Goal: Complete application form

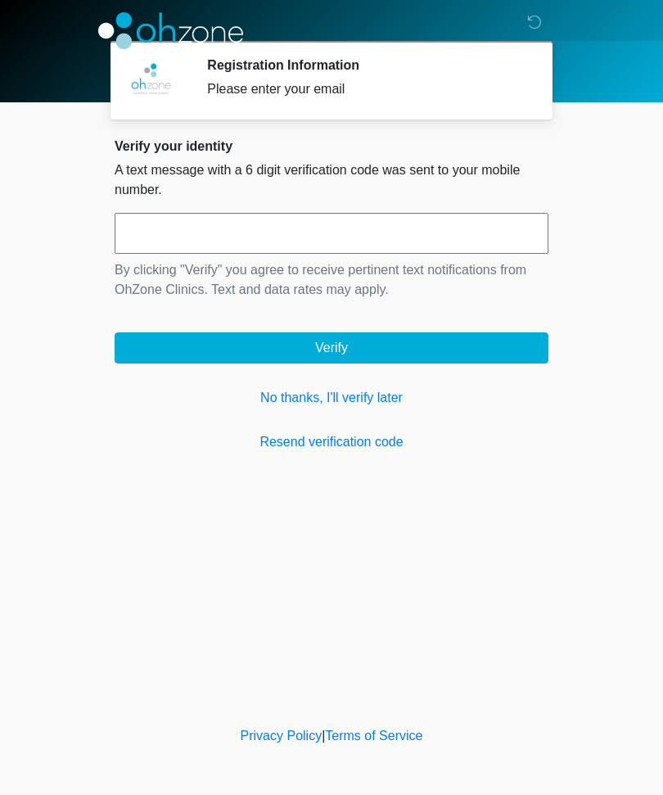
click at [383, 439] on link "Resend verification code" at bounding box center [332, 442] width 434 height 20
click at [359, 440] on link "Resend verification code" at bounding box center [332, 442] width 434 height 20
click at [277, 224] on input "text" at bounding box center [332, 233] width 434 height 41
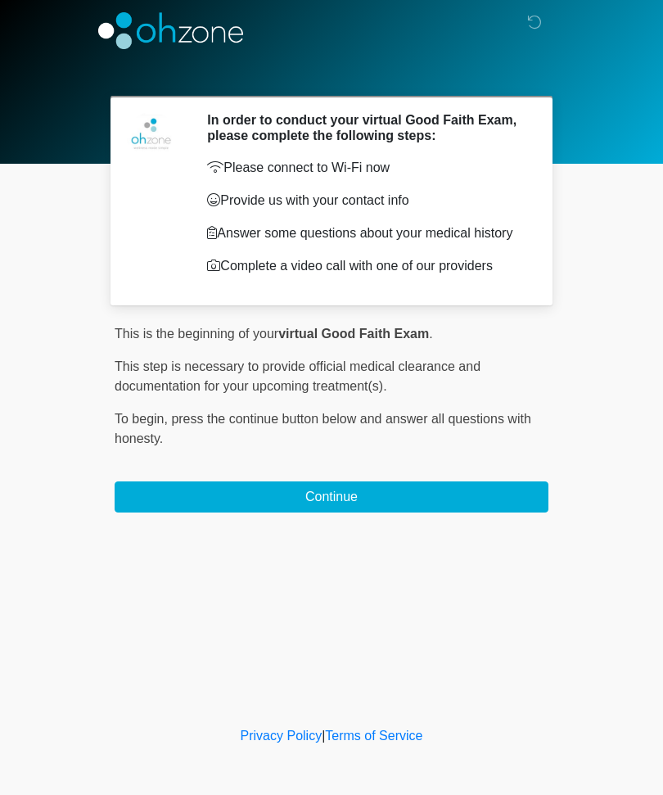
click at [352, 513] on button "Continue" at bounding box center [332, 497] width 434 height 31
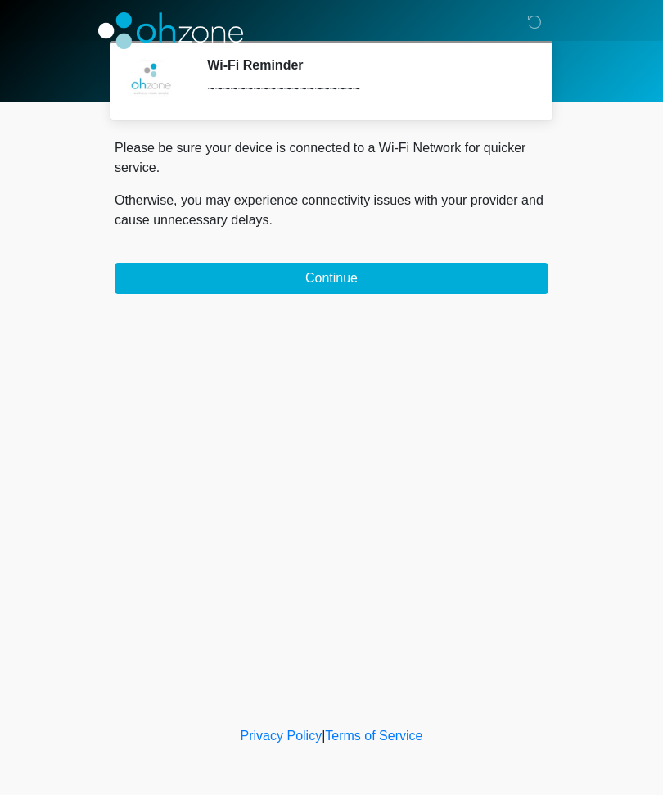
click at [442, 265] on button "Continue" at bounding box center [332, 278] width 434 height 31
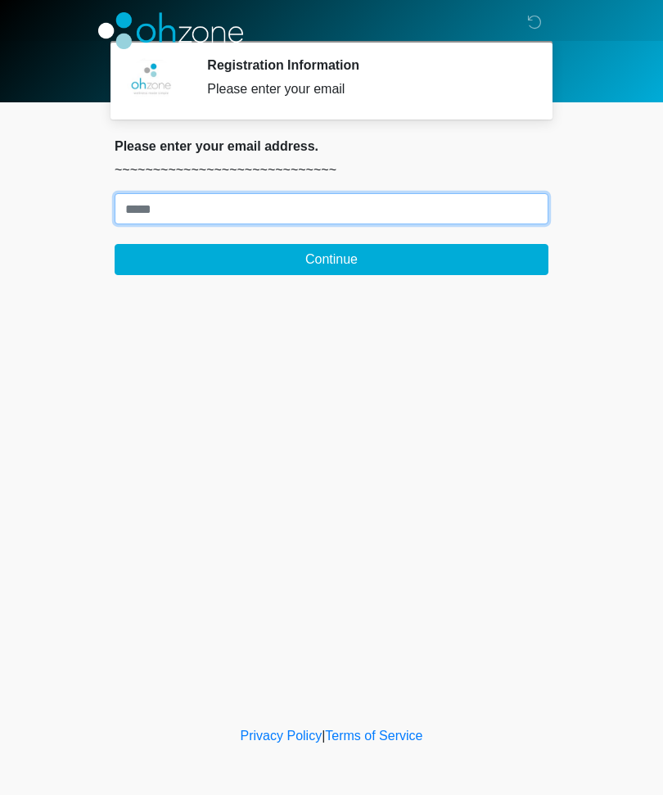
click at [422, 199] on input "Where should we email your treatment plan?" at bounding box center [332, 208] width 434 height 31
type input "**********"
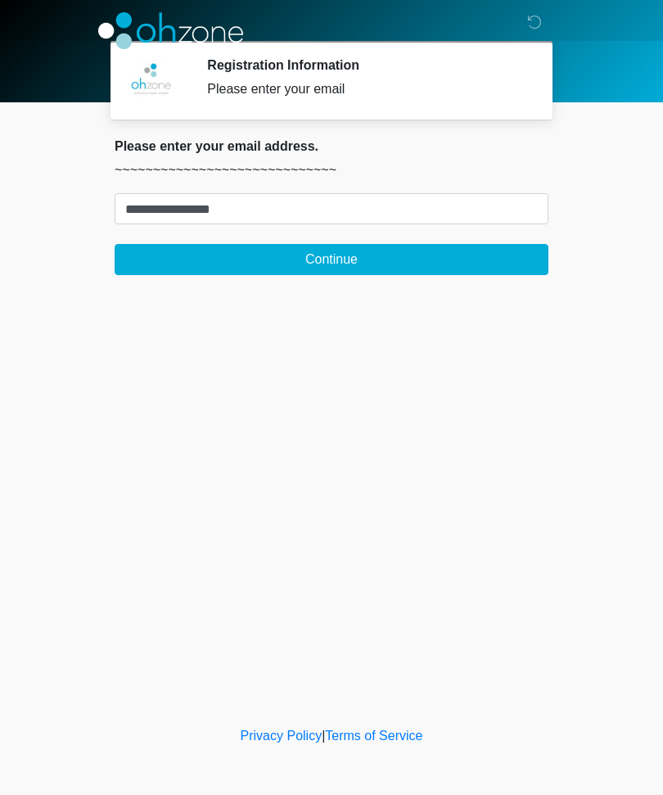
click at [454, 237] on form "**********" at bounding box center [332, 234] width 434 height 82
click at [356, 264] on button "Continue" at bounding box center [332, 259] width 434 height 31
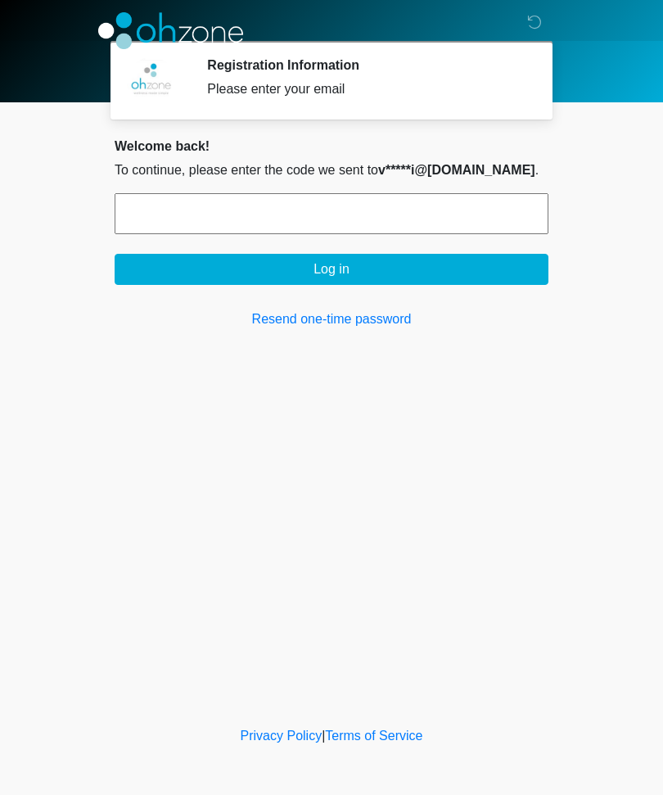
click at [340, 212] on input "text" at bounding box center [332, 213] width 434 height 41
type input "*"
type input "******"
click at [436, 287] on div "Welcome back! To continue, please enter the code we sent to v*****i@[DOMAIN_NAM…" at bounding box center [332, 233] width 434 height 191
click at [364, 274] on button "Log in" at bounding box center [332, 269] width 434 height 31
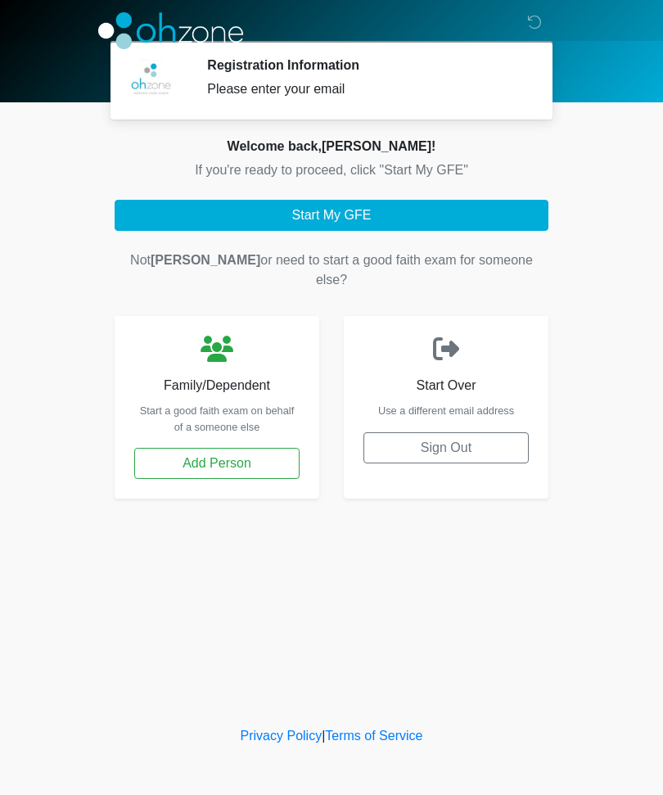
click at [416, 216] on button "Start My GFE" at bounding box center [332, 215] width 434 height 31
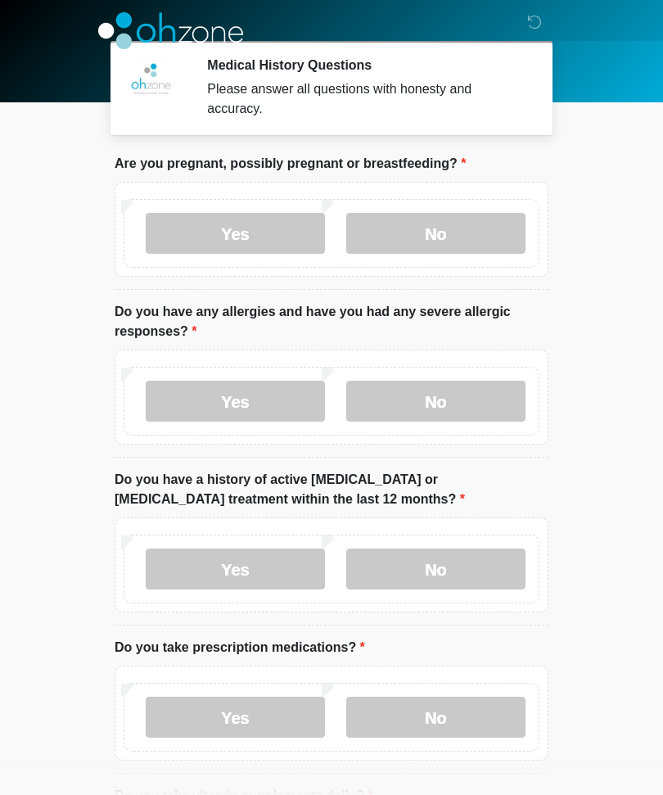
click at [500, 229] on label "No" at bounding box center [435, 233] width 179 height 41
click at [473, 400] on label "No" at bounding box center [435, 401] width 179 height 41
click at [486, 568] on label "No" at bounding box center [435, 569] width 179 height 41
click at [476, 720] on label "No" at bounding box center [435, 717] width 179 height 41
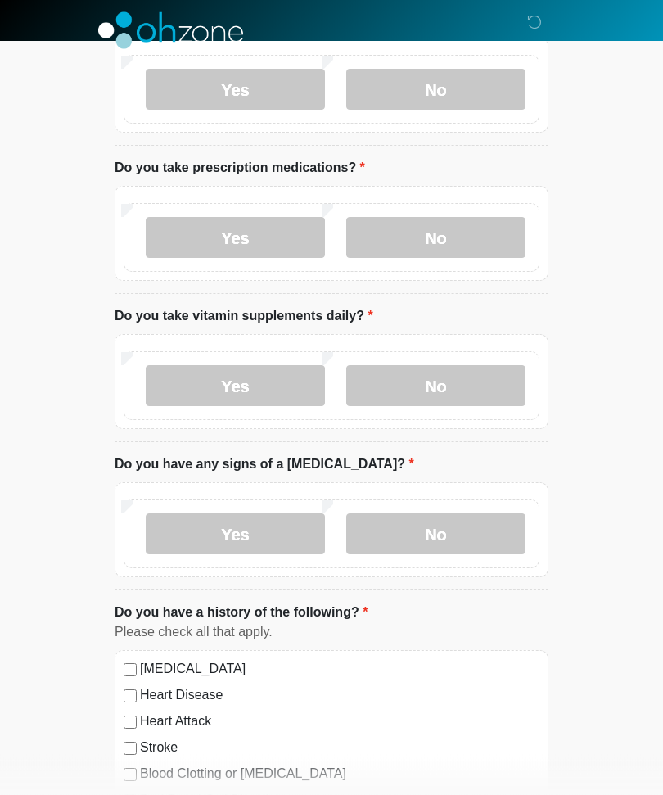
scroll to position [480, 0]
click at [500, 373] on label "No" at bounding box center [435, 385] width 179 height 41
click at [455, 550] on label "No" at bounding box center [435, 533] width 179 height 41
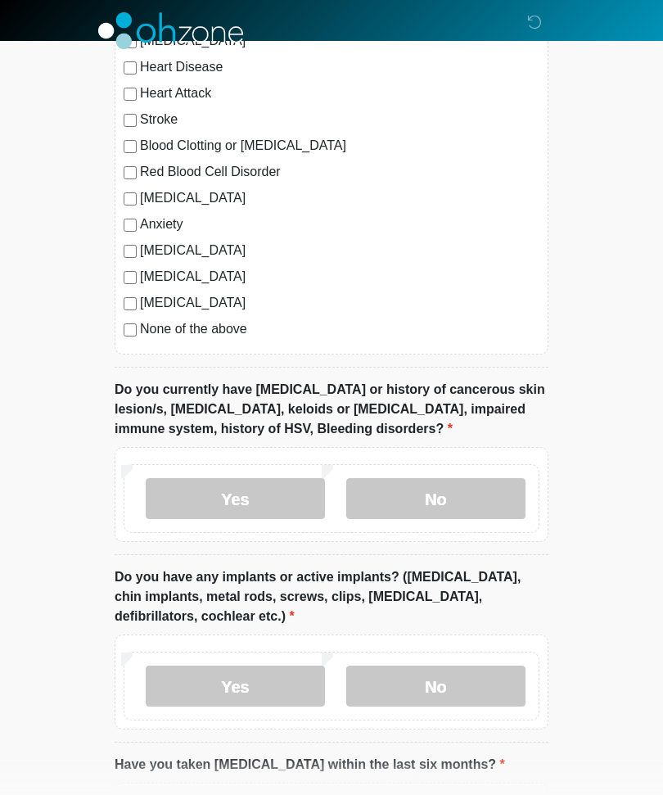
scroll to position [1110, 0]
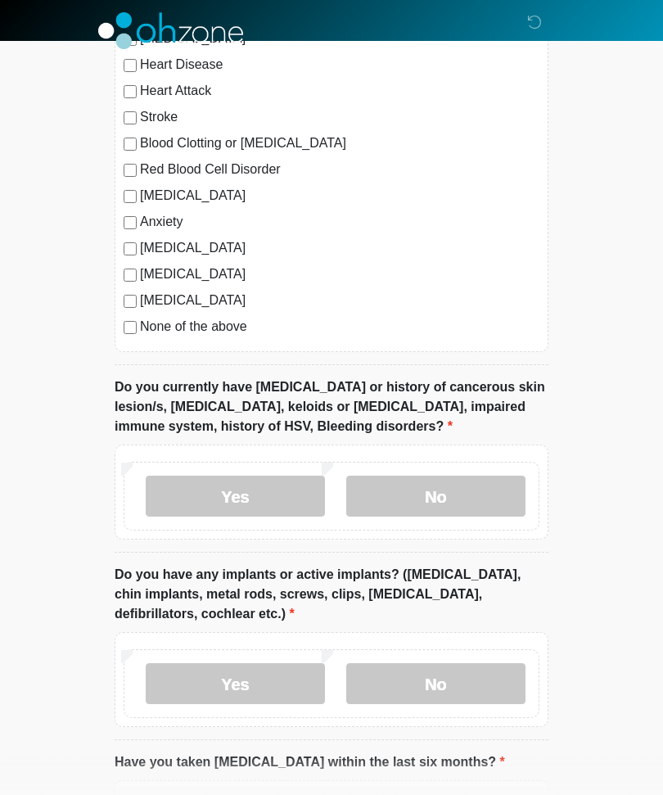
click at [480, 491] on label "No" at bounding box center [435, 496] width 179 height 41
click at [469, 691] on label "No" at bounding box center [435, 683] width 179 height 41
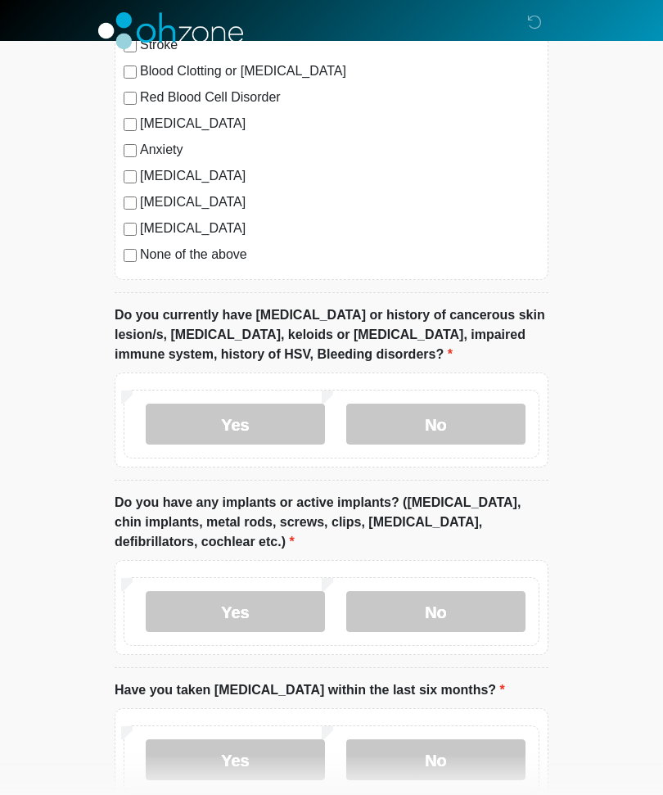
scroll to position [1277, 0]
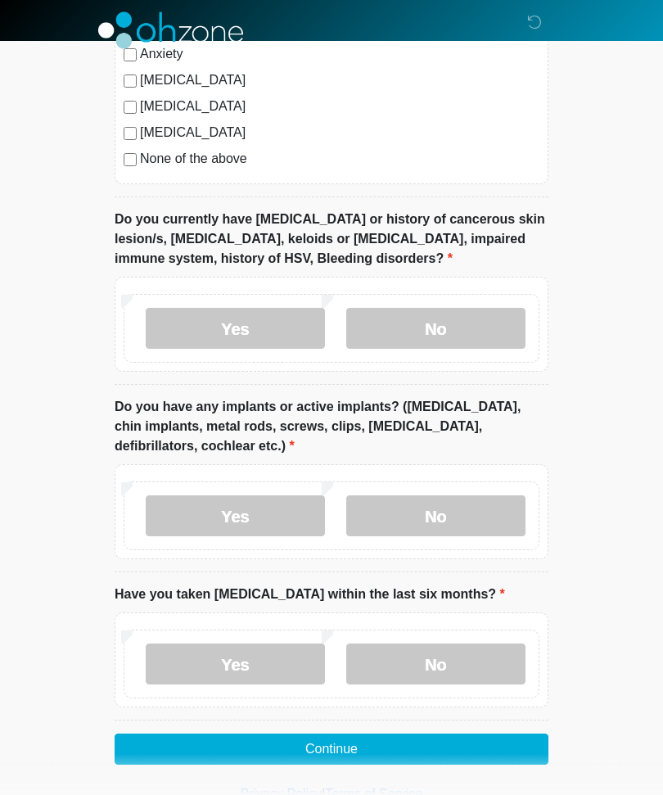
click at [467, 662] on label "No" at bounding box center [435, 664] width 179 height 41
click at [431, 747] on button "Continue" at bounding box center [332, 750] width 434 height 31
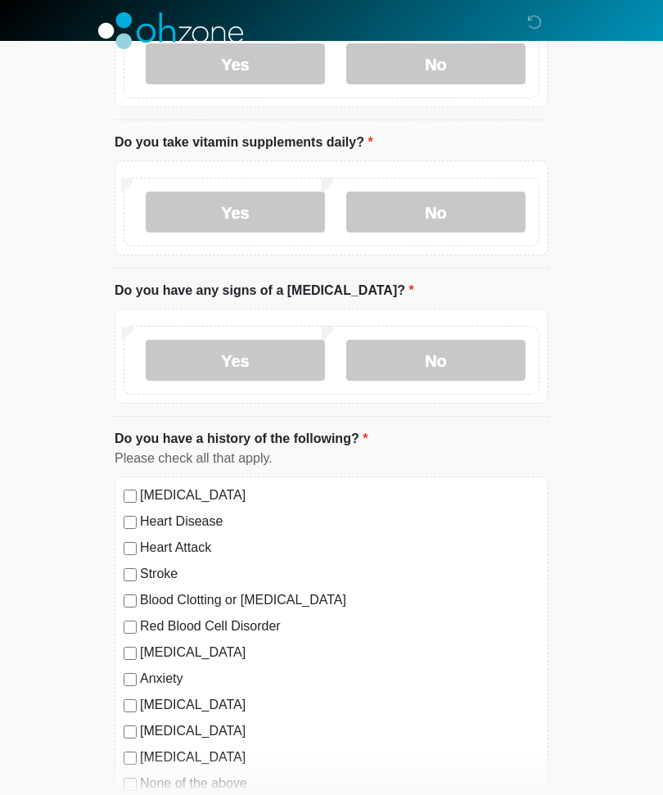
scroll to position [0, 0]
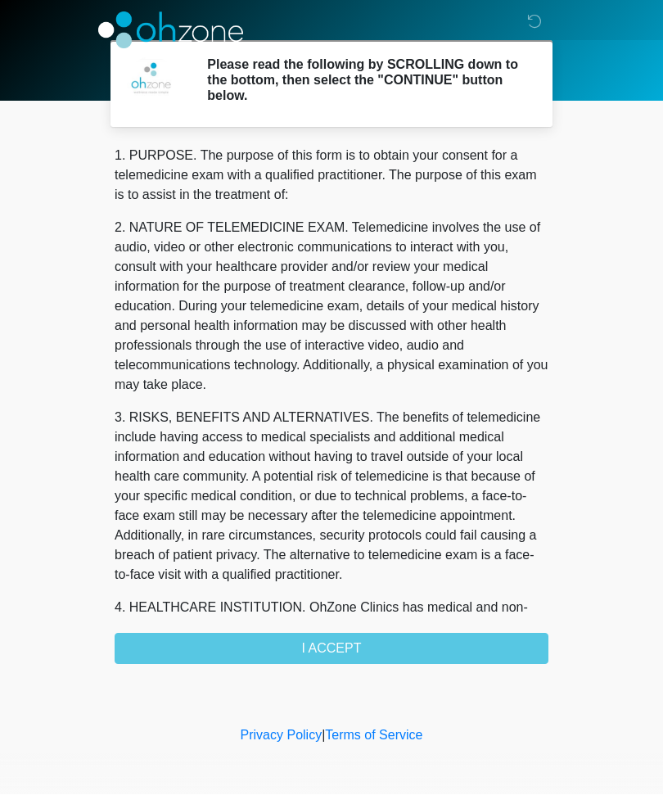
click at [418, 650] on div "1. PURPOSE. The purpose of this form is to obtain your consent for a telemedici…" at bounding box center [332, 406] width 434 height 518
click at [358, 653] on div "1. PURPOSE. The purpose of this form is to obtain your consent for a telemedici…" at bounding box center [332, 406] width 434 height 518
click at [352, 644] on div "1. PURPOSE. The purpose of this form is to obtain your consent for a telemedici…" at bounding box center [332, 406] width 434 height 518
click at [337, 652] on div "1. PURPOSE. The purpose of this form is to obtain your consent for a telemedici…" at bounding box center [332, 406] width 434 height 518
click at [333, 656] on div "1. PURPOSE. The purpose of this form is to obtain your consent for a telemedici…" at bounding box center [332, 406] width 434 height 518
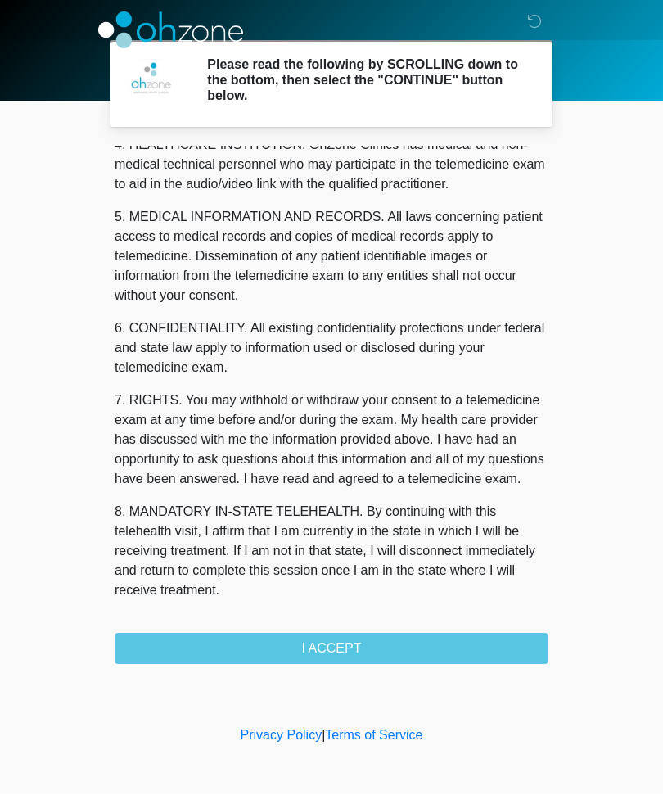
scroll to position [502, 0]
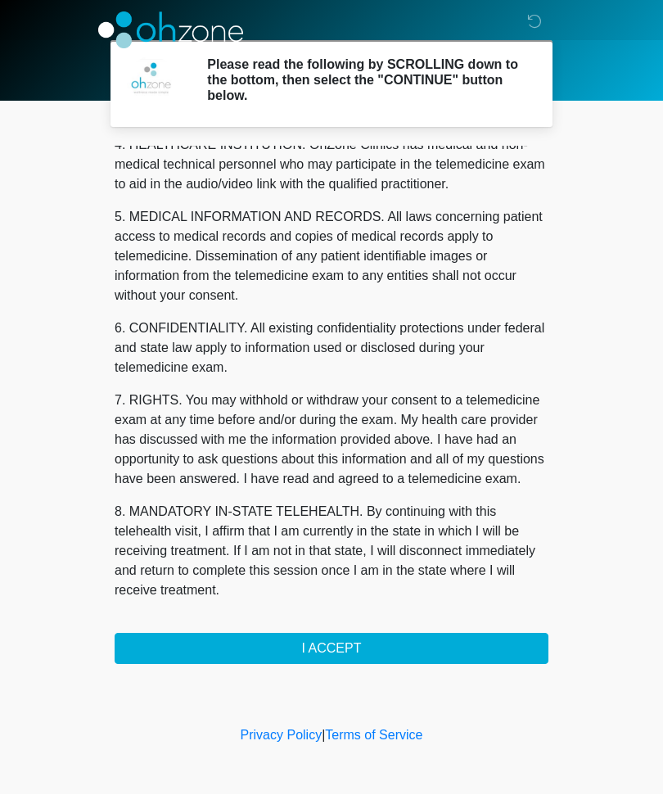
click at [362, 644] on button "I ACCEPT" at bounding box center [332, 649] width 434 height 31
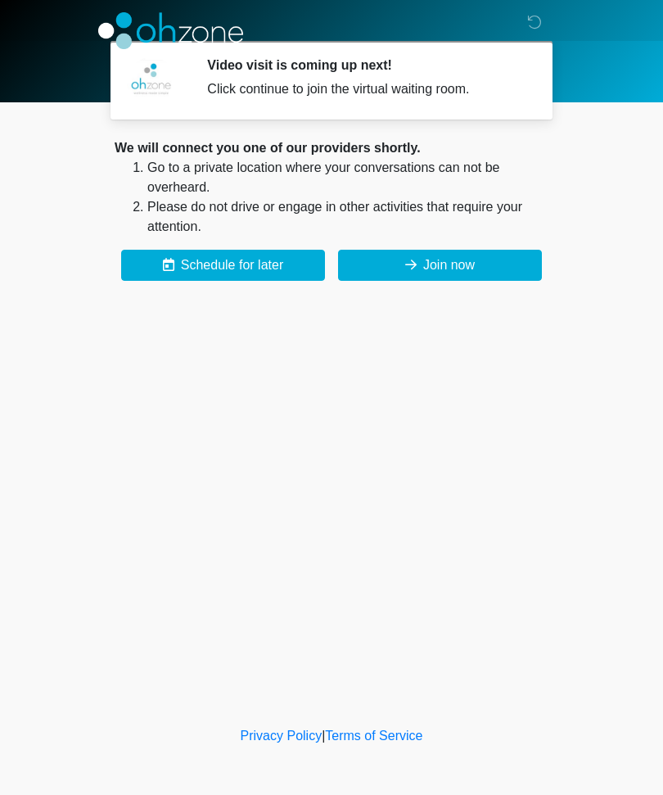
click at [491, 266] on button "Join now" at bounding box center [440, 265] width 204 height 31
click at [502, 265] on button "Join now" at bounding box center [440, 265] width 204 height 31
